Goal: Task Accomplishment & Management: Use online tool/utility

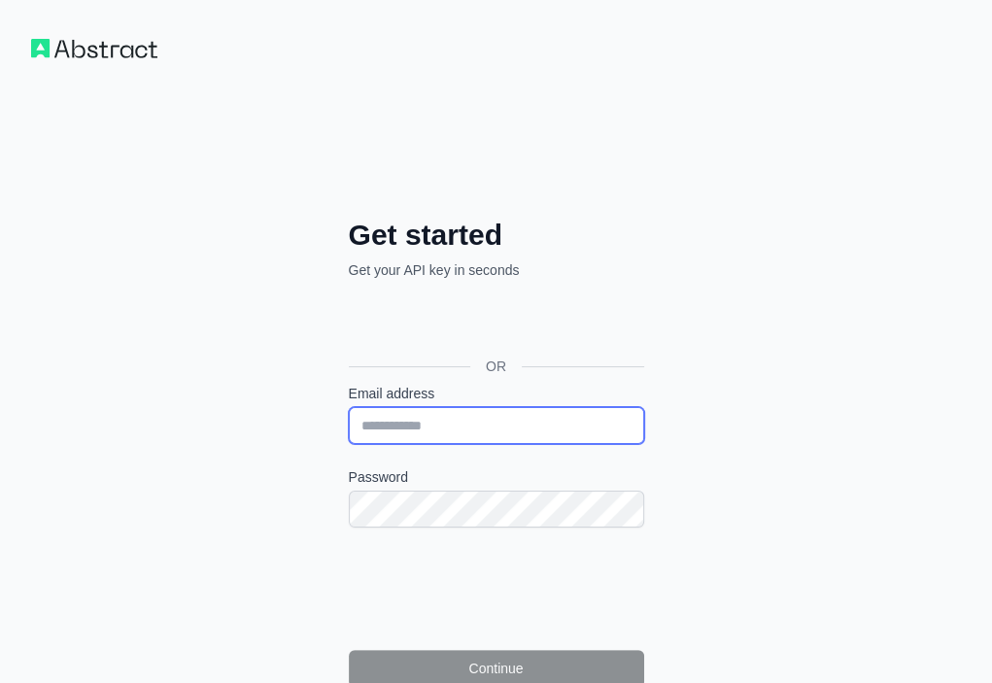
click at [349, 407] on input "Email address" at bounding box center [496, 425] width 295 height 37
paste input "**********"
type input "**********"
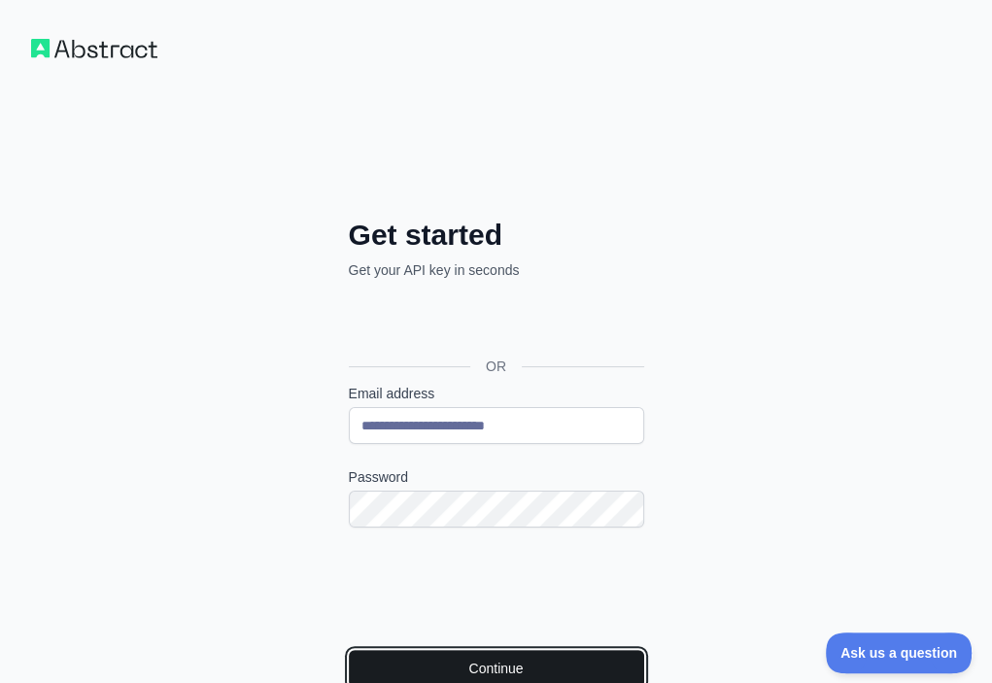
click at [349, 650] on button "Continue" at bounding box center [496, 668] width 295 height 37
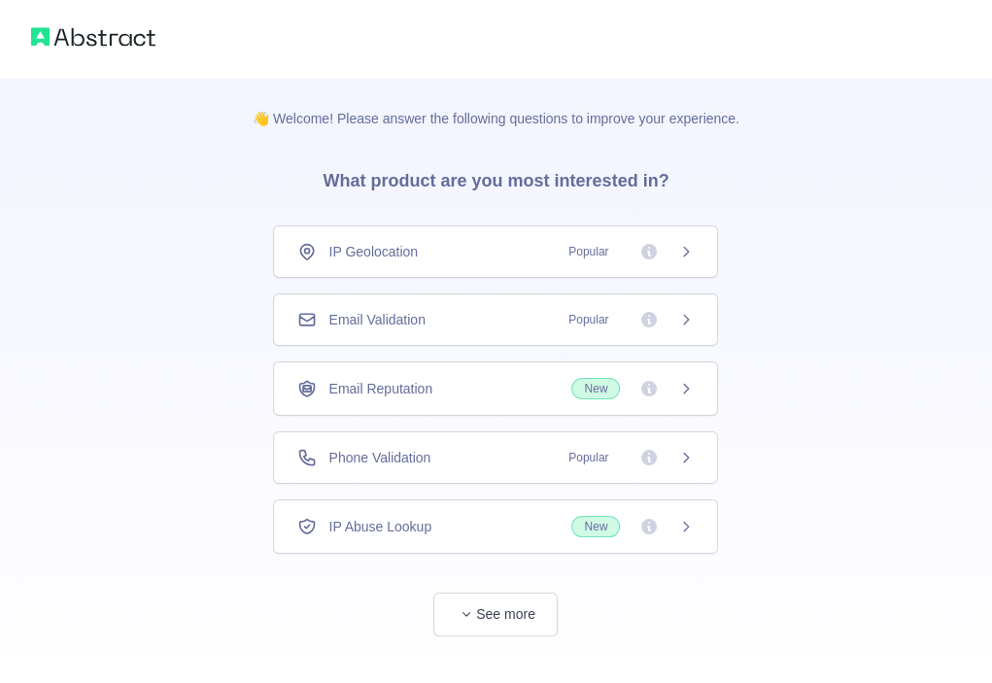
click at [505, 320] on div "Email Validation Popular" at bounding box center [495, 319] width 397 height 19
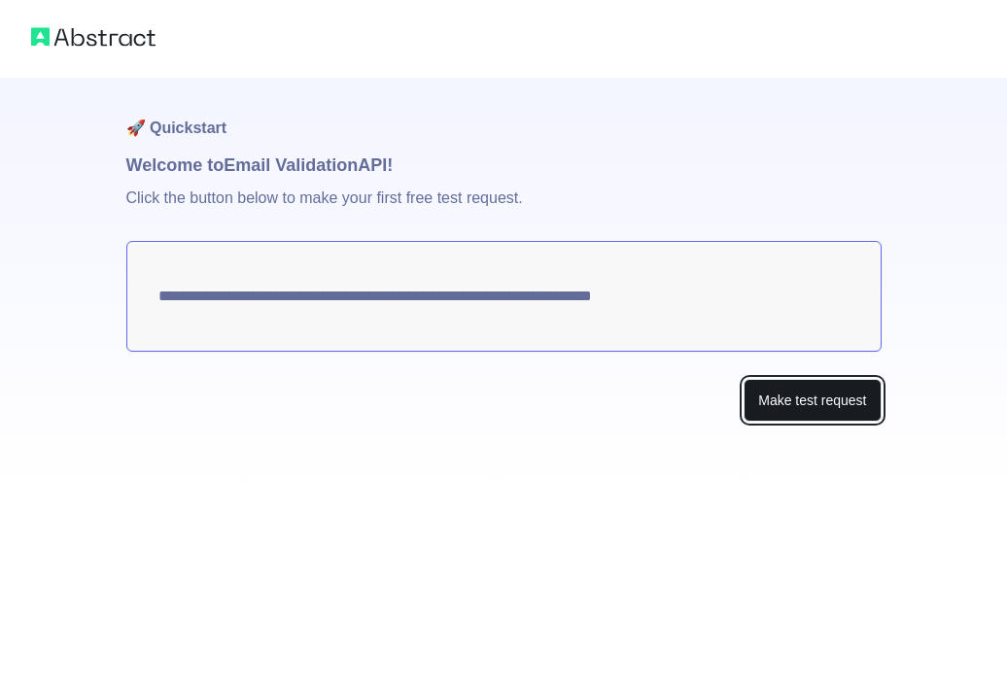
click at [790, 405] on button "Make test request" at bounding box center [812, 401] width 137 height 44
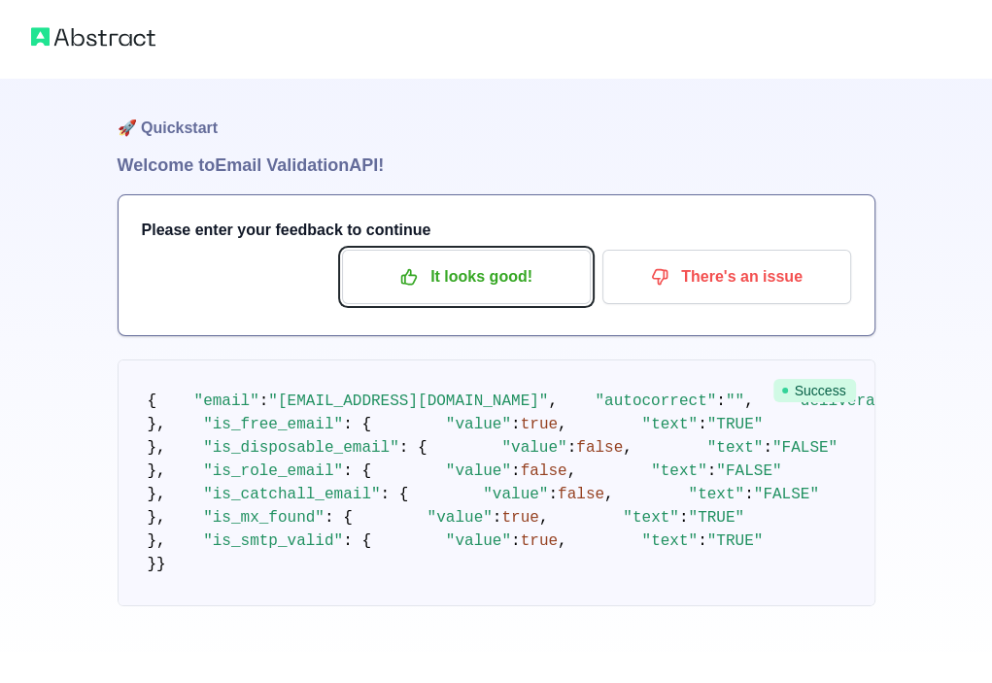
click at [425, 284] on p "It looks good!" at bounding box center [467, 277] width 220 height 33
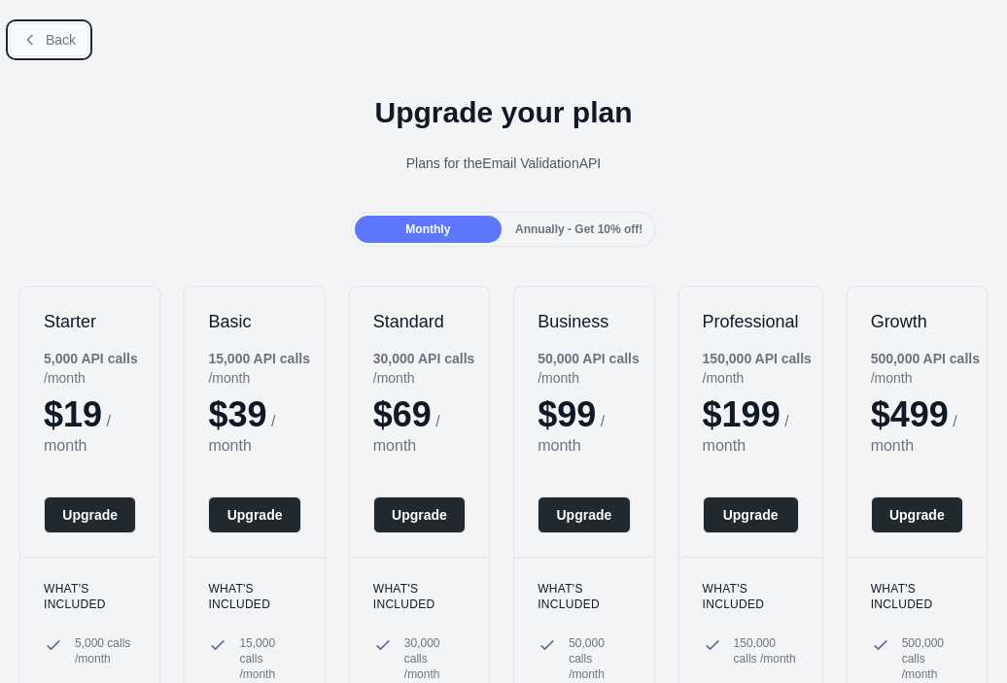
click at [55, 33] on span "Back" at bounding box center [61, 40] width 30 height 16
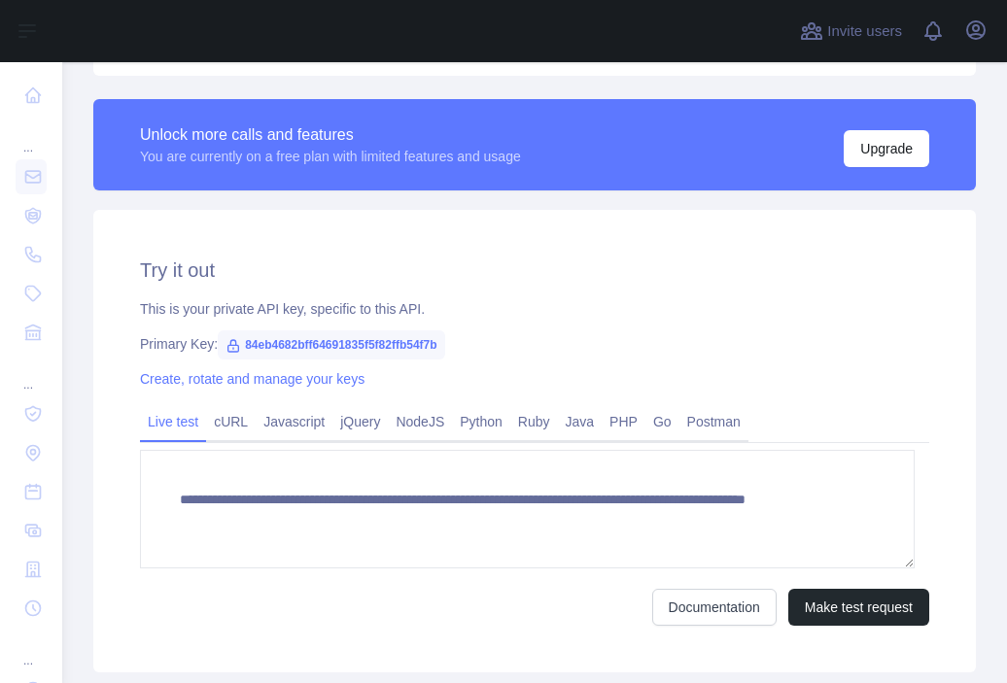
scroll to position [524, 0]
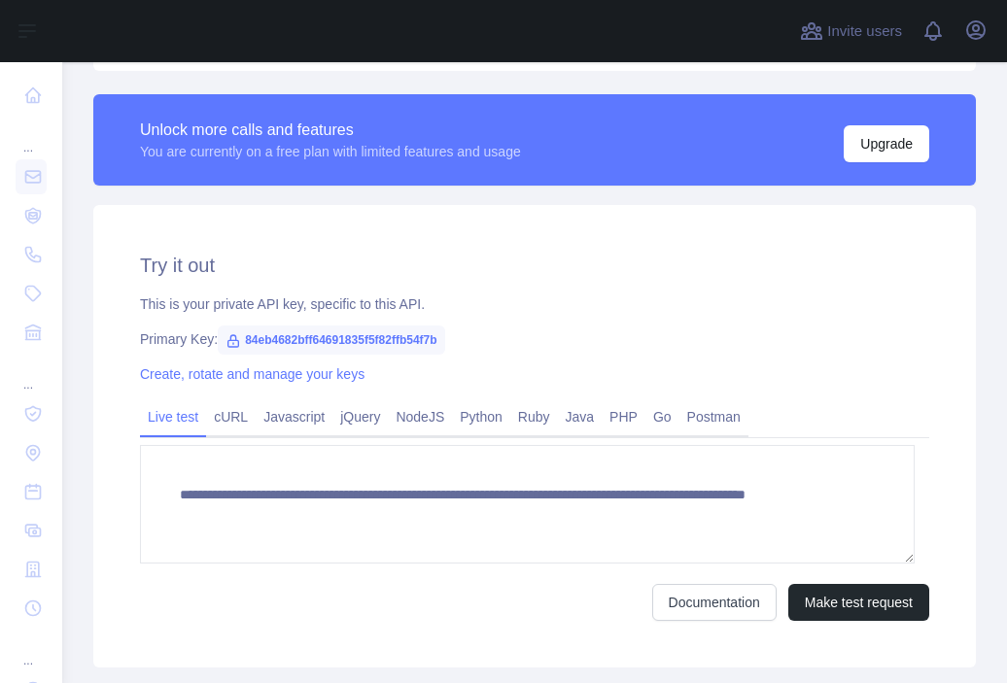
click at [408, 335] on span "84eb4682bff64691835f5f82ffb54f7b" at bounding box center [331, 340] width 226 height 29
copy span "84eb4682bff64691835f5f82ffb54f7b"
